Goal: Task Accomplishment & Management: Complete application form

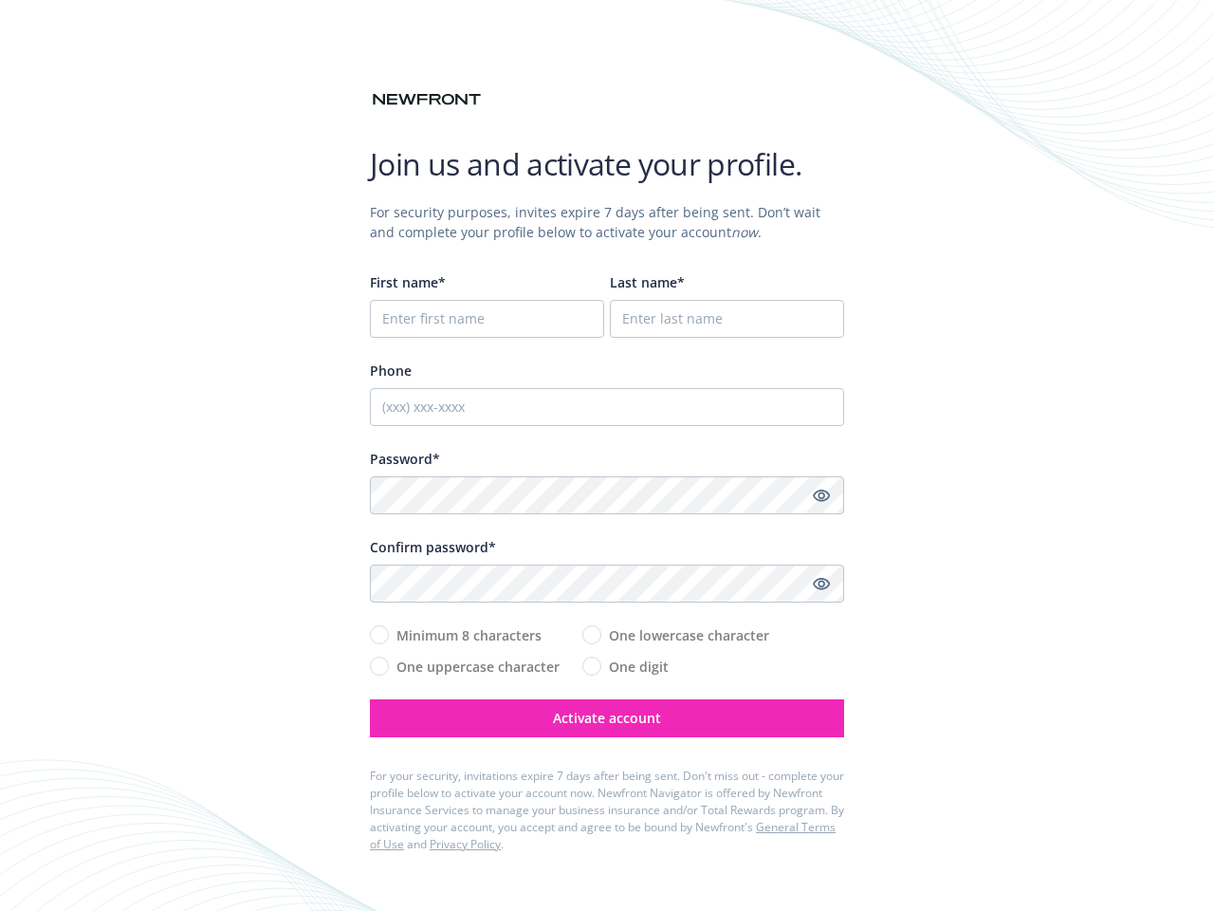
click at [607, 455] on div "Password*" at bounding box center [607, 459] width 474 height 20
click at [822, 495] on icon "Show password" at bounding box center [821, 495] width 17 height 17
click at [822, 584] on icon "Show password" at bounding box center [821, 583] width 17 height 17
click at [607, 718] on span "Activate account" at bounding box center [607, 718] width 108 height 18
